Goal: Task Accomplishment & Management: Use online tool/utility

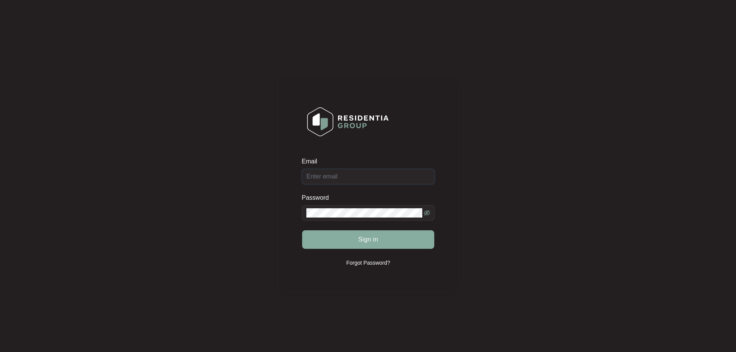
type input "[EMAIL_ADDRESS][DOMAIN_NAME]"
click at [363, 242] on span "Sign in" at bounding box center [368, 239] width 20 height 9
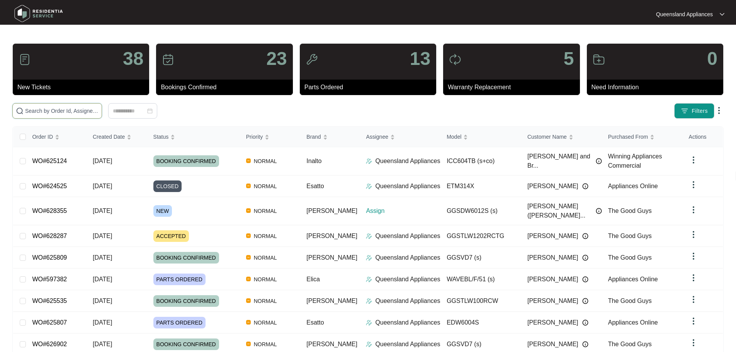
click at [54, 111] on input "text" at bounding box center [61, 111] width 73 height 9
paste input "628287"
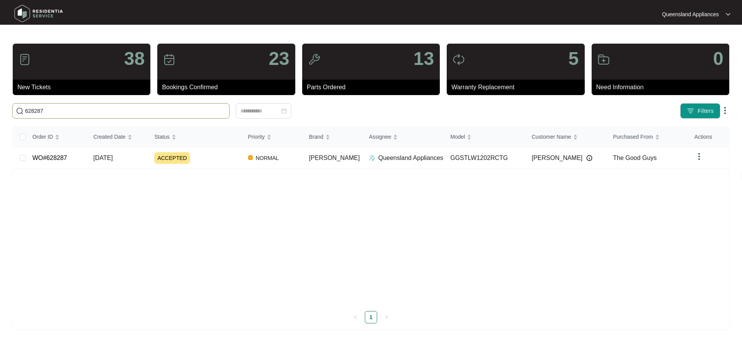
type input "628287"
click at [369, 158] on img at bounding box center [372, 158] width 6 height 6
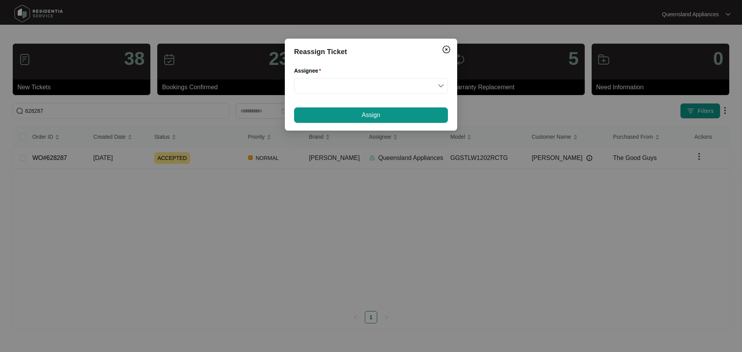
click at [304, 158] on div "Reassign Ticket Assignee Assign" at bounding box center [371, 176] width 742 height 352
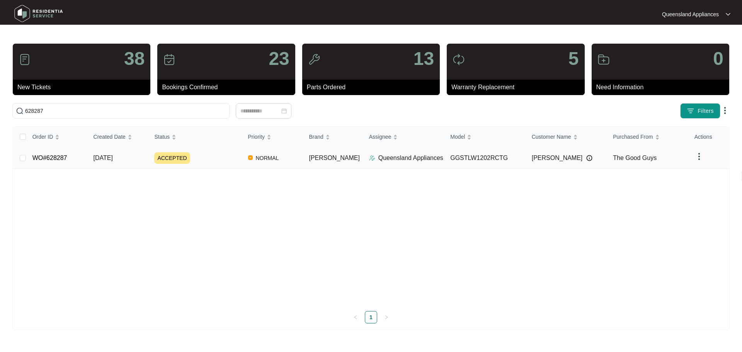
click at [273, 160] on span "NORMAL" at bounding box center [267, 157] width 29 height 9
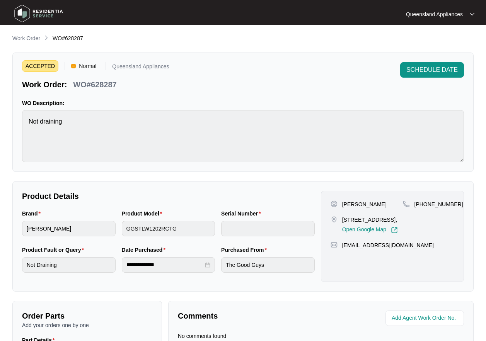
drag, startPoint x: 388, startPoint y: 219, endPoint x: 339, endPoint y: 221, distance: 49.5
click at [339, 221] on div "47 sunningdale ave undefined Rochedale south Qld 4123, Open Google Map" at bounding box center [366, 225] width 72 height 18
copy div "47 sunningdale ave"
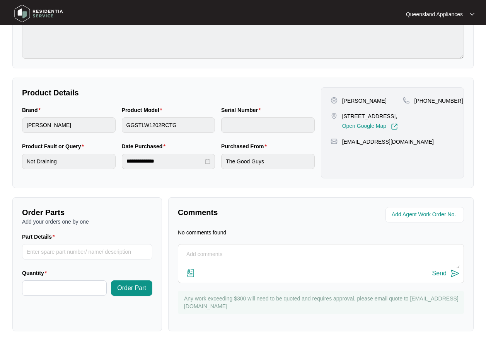
scroll to position [107, 0]
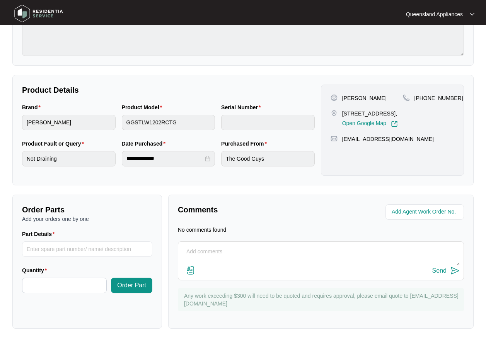
click at [119, 122] on div "Product Model GGSTLW1202RCTG" at bounding box center [169, 121] width 100 height 36
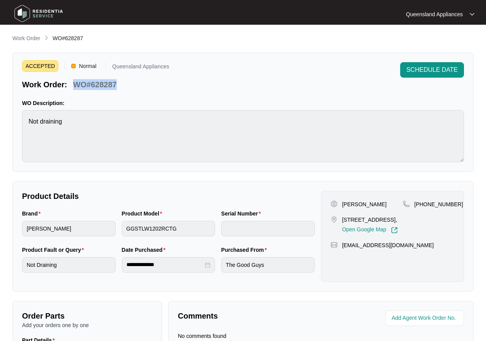
drag, startPoint x: 119, startPoint y: 85, endPoint x: 75, endPoint y: 83, distance: 44.5
click at [75, 83] on div "WO#628287" at bounding box center [94, 84] width 49 height 14
copy p "WO#628287"
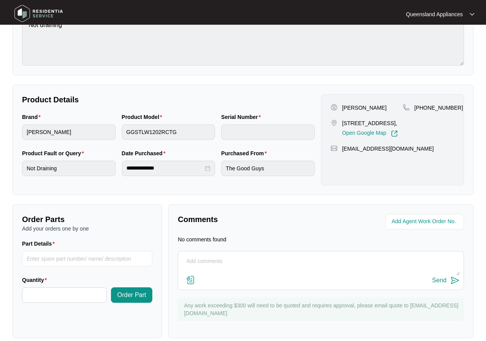
scroll to position [107, 0]
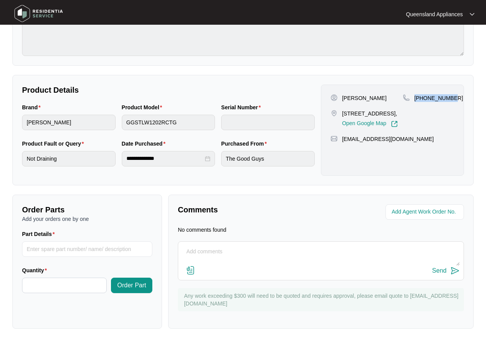
drag, startPoint x: 444, startPoint y: 99, endPoint x: 412, endPoint y: 98, distance: 31.3
click at [412, 98] on div "+61401366672" at bounding box center [428, 98] width 51 height 8
copy p "+61401366672"
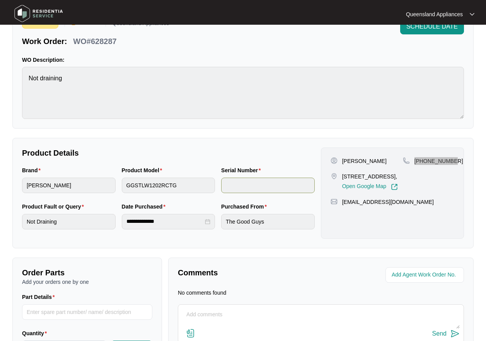
scroll to position [0, 0]
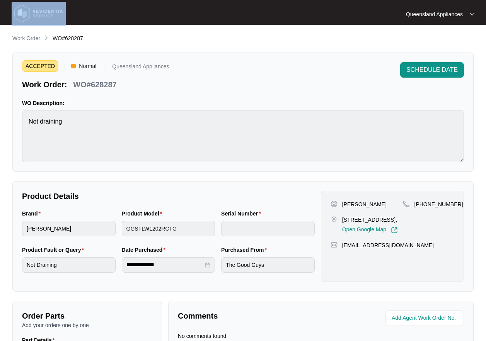
drag, startPoint x: 226, startPoint y: 11, endPoint x: 124, endPoint y: 2, distance: 102.1
click at [120, 12] on div "Queensland Appliances Queensland..." at bounding box center [243, 14] width 469 height 24
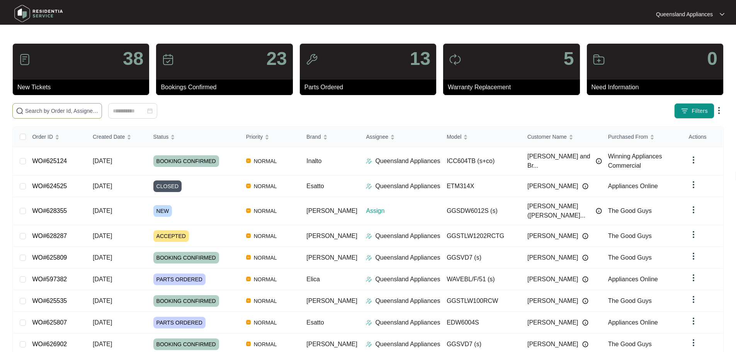
drag, startPoint x: 140, startPoint y: 112, endPoint x: 166, endPoint y: 117, distance: 26.4
click at [99, 112] on input "text" at bounding box center [61, 111] width 73 height 9
click at [99, 113] on input "text" at bounding box center [61, 111] width 73 height 9
paste input "628355"
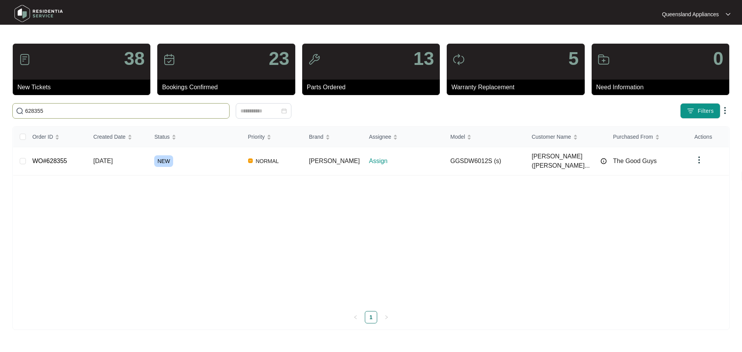
type input "628355"
click at [296, 157] on td "NORMAL" at bounding box center [272, 161] width 61 height 28
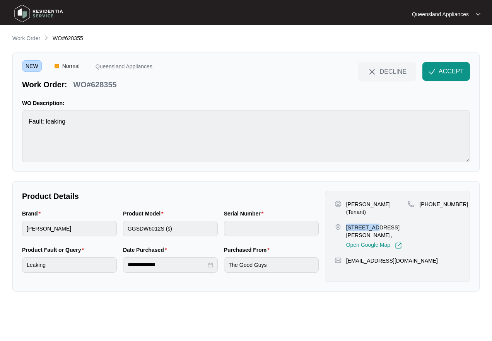
drag, startPoint x: 371, startPoint y: 219, endPoint x: 306, endPoint y: 222, distance: 65.4
click at [344, 224] on div "[STREET_ADDRESS][PERSON_NAME], Open Google Map" at bounding box center [370, 237] width 73 height 26
click at [326, 90] on div "NEW Normal Queensland Appliances Work Order: WO#628355 DECLINE ACCEPT WO Descri…" at bounding box center [245, 112] width 467 height 119
click at [448, 78] on button "ACCEPT" at bounding box center [446, 71] width 48 height 19
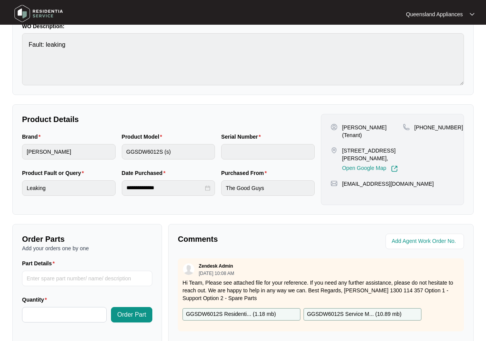
scroll to position [77, 0]
drag, startPoint x: 450, startPoint y: 128, endPoint x: 424, endPoint y: 126, distance: 25.9
click at [424, 126] on p "[PHONE_NUMBER]" at bounding box center [438, 127] width 49 height 8
copy p "410729404"
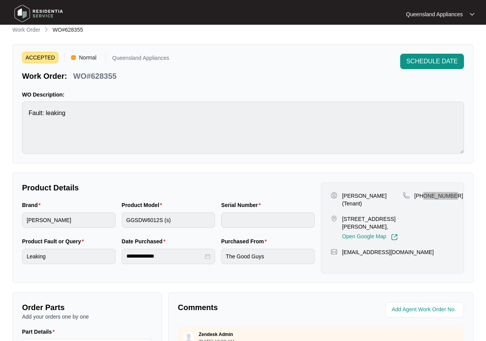
scroll to position [0, 0]
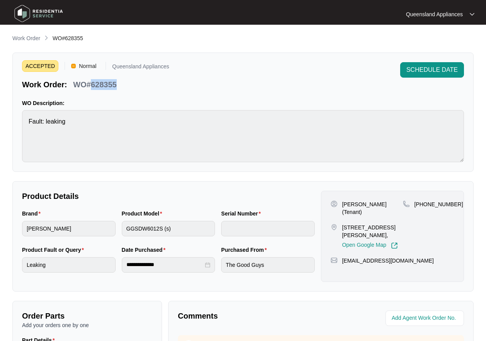
drag, startPoint x: 120, startPoint y: 83, endPoint x: 84, endPoint y: 83, distance: 36.3
click at [90, 82] on div "Work Order: WO#628355" at bounding box center [95, 84] width 147 height 14
copy p "628355"
